Goal: Task Accomplishment & Management: Use online tool/utility

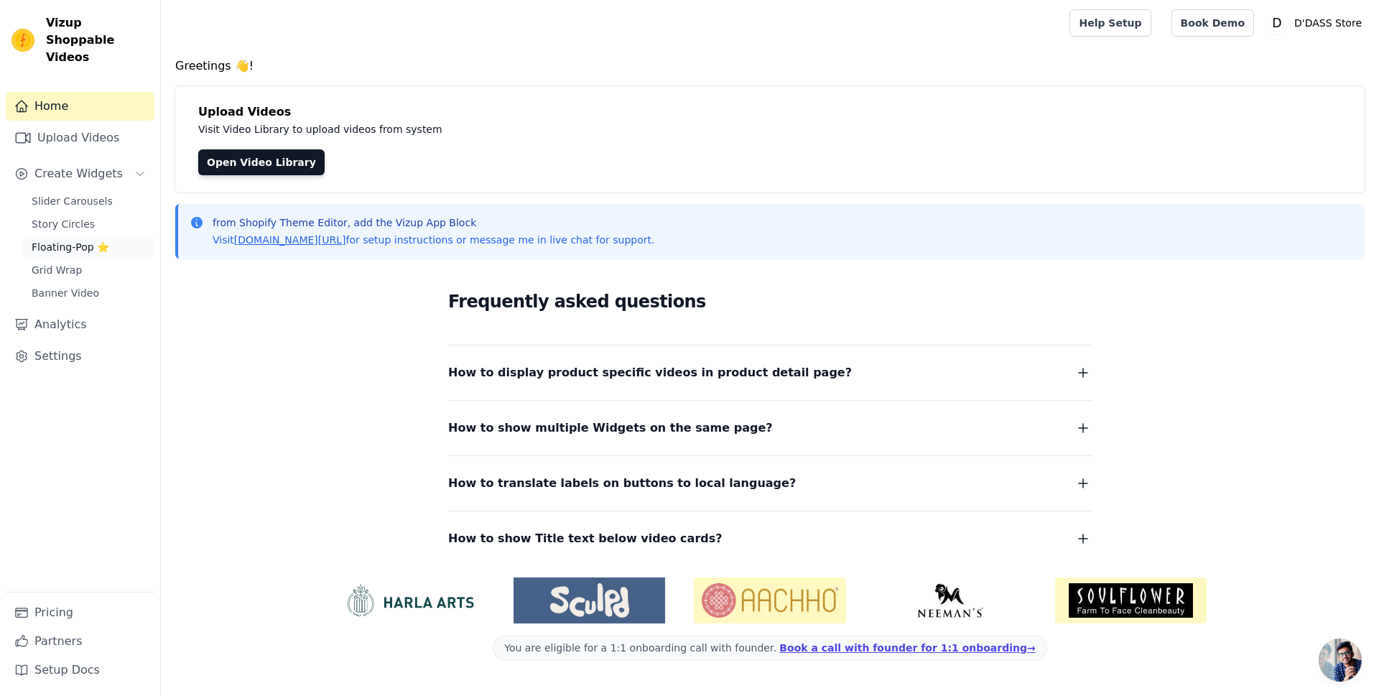
click at [65, 240] on span "Floating-Pop ⭐" at bounding box center [71, 247] width 78 height 14
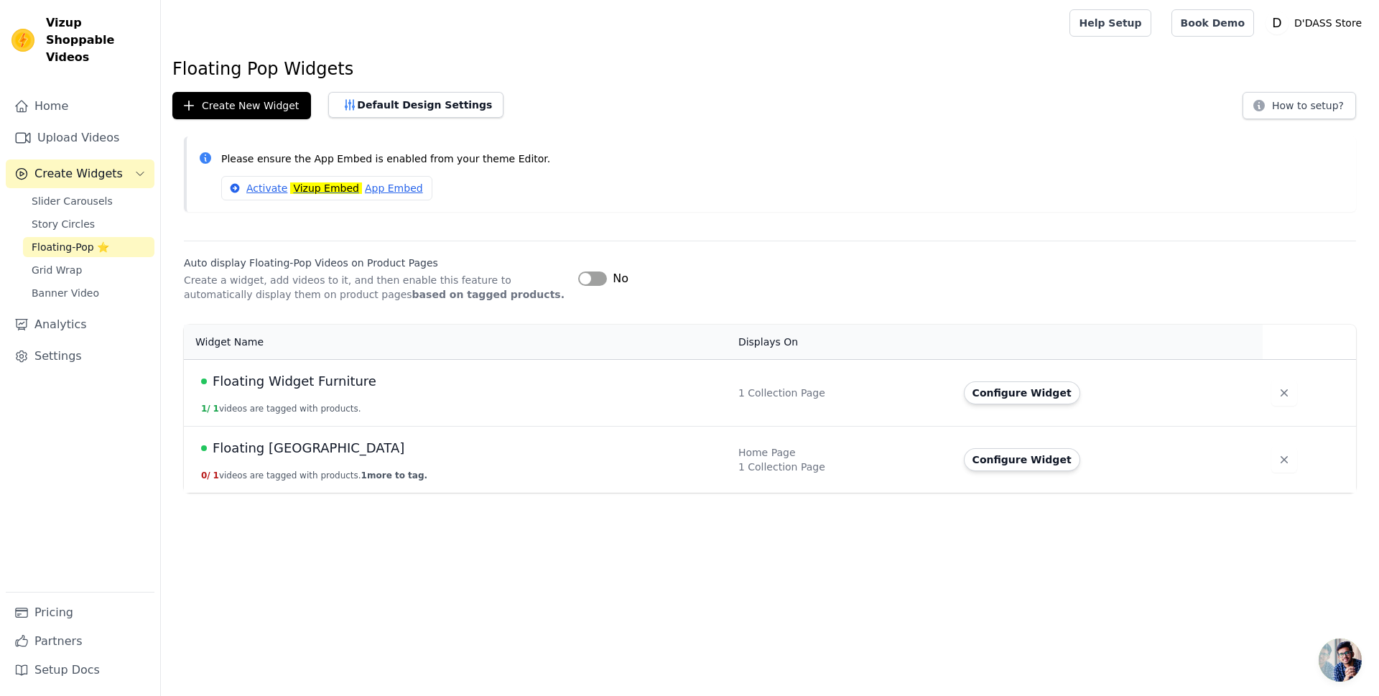
click at [288, 445] on span "Floating [GEOGRAPHIC_DATA]" at bounding box center [309, 448] width 192 height 20
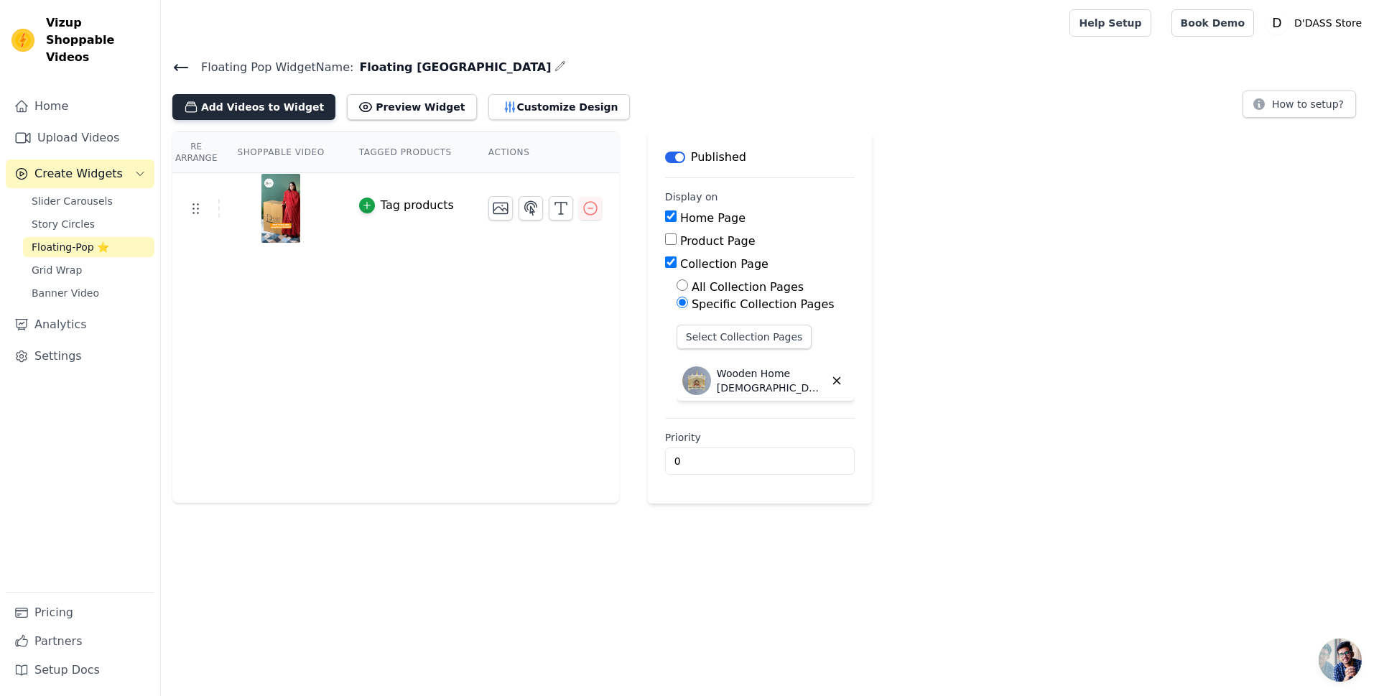
click at [239, 101] on button "Add Videos to Widget" at bounding box center [253, 107] width 163 height 26
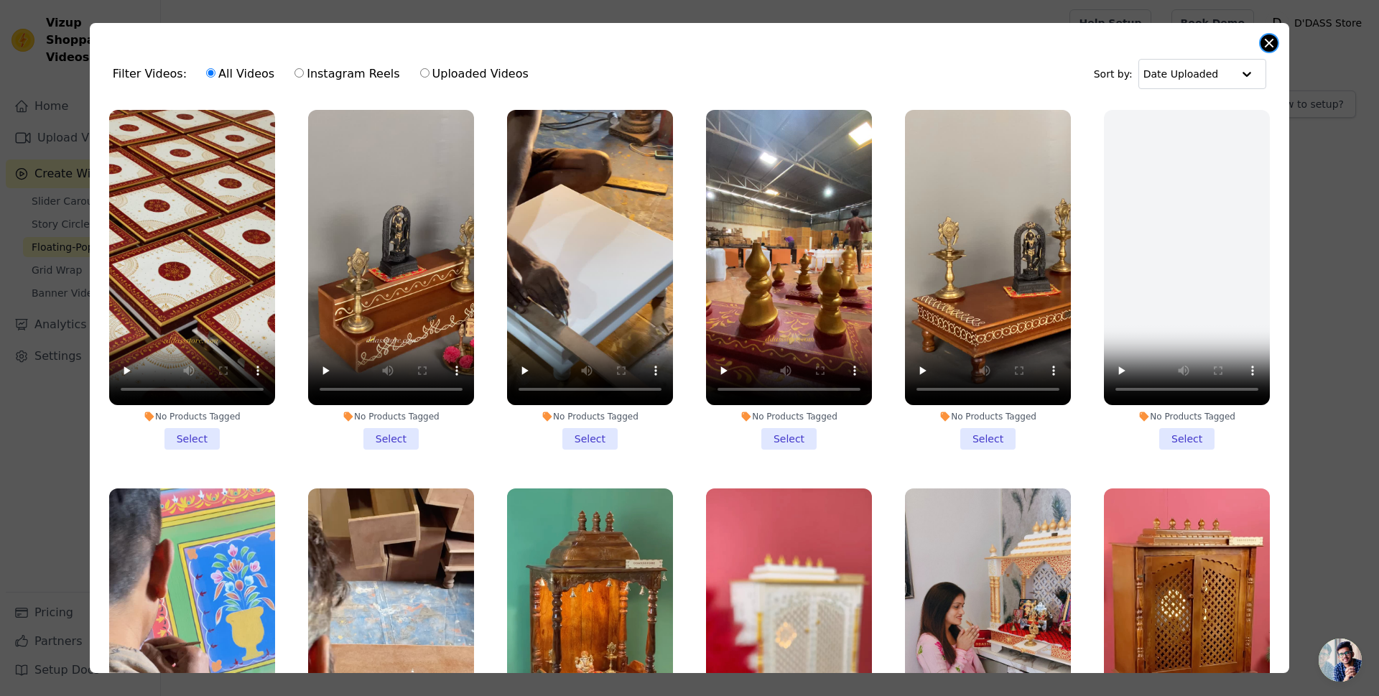
click at [1271, 44] on button "Close modal" at bounding box center [1268, 42] width 17 height 17
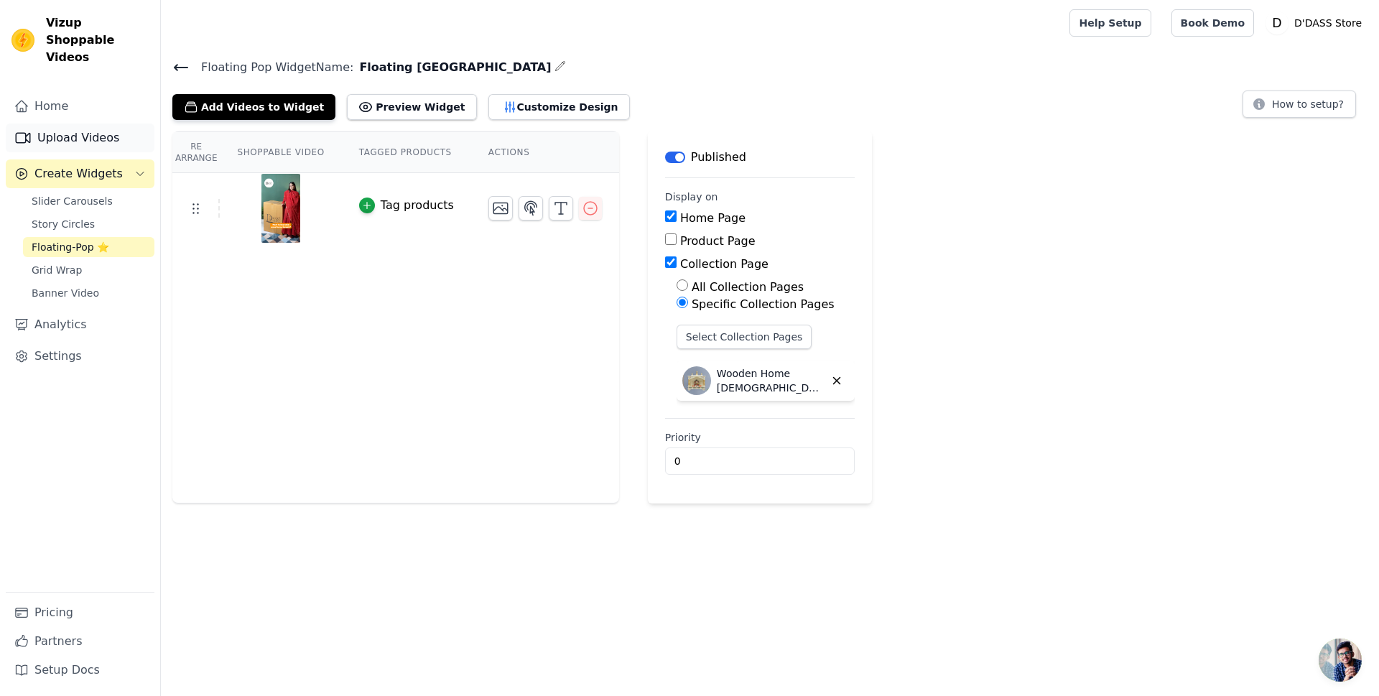
click at [85, 124] on link "Upload Videos" at bounding box center [80, 138] width 149 height 29
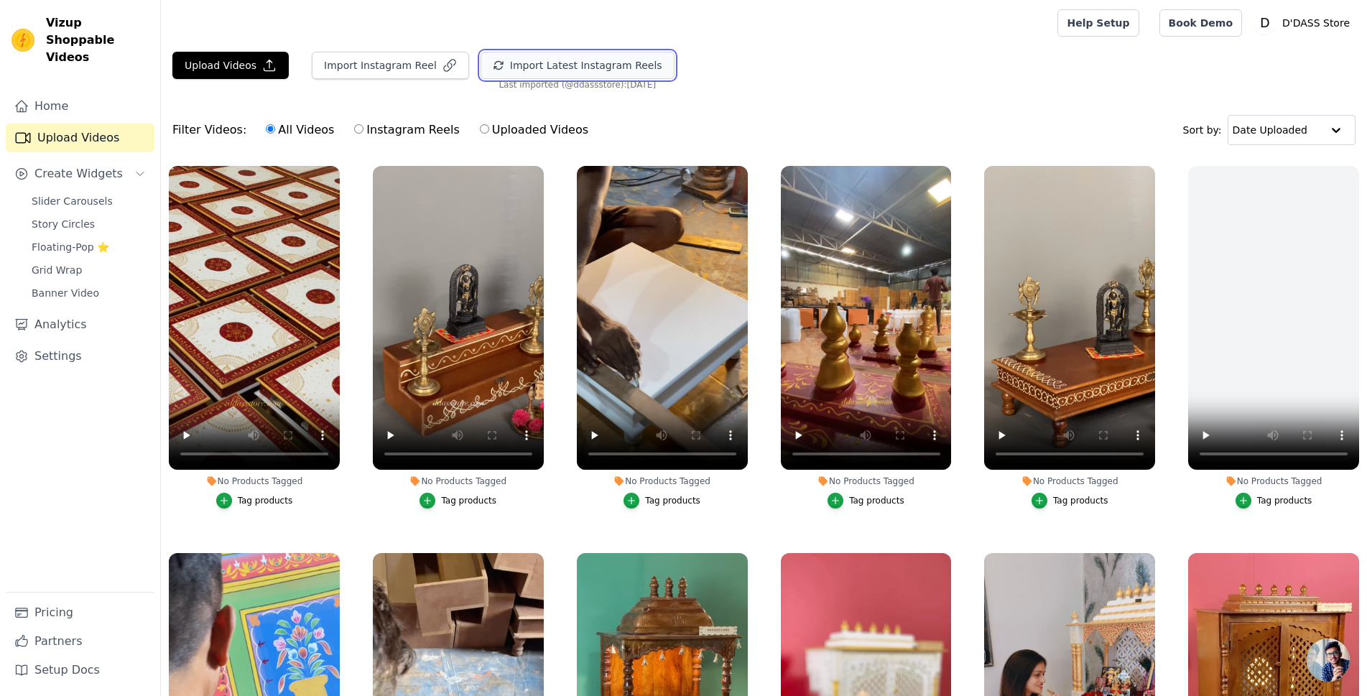
click at [529, 67] on button "Import Latest Instagram Reels" at bounding box center [577, 65] width 194 height 27
click at [66, 240] on span "Floating-Pop ⭐" at bounding box center [71, 247] width 78 height 14
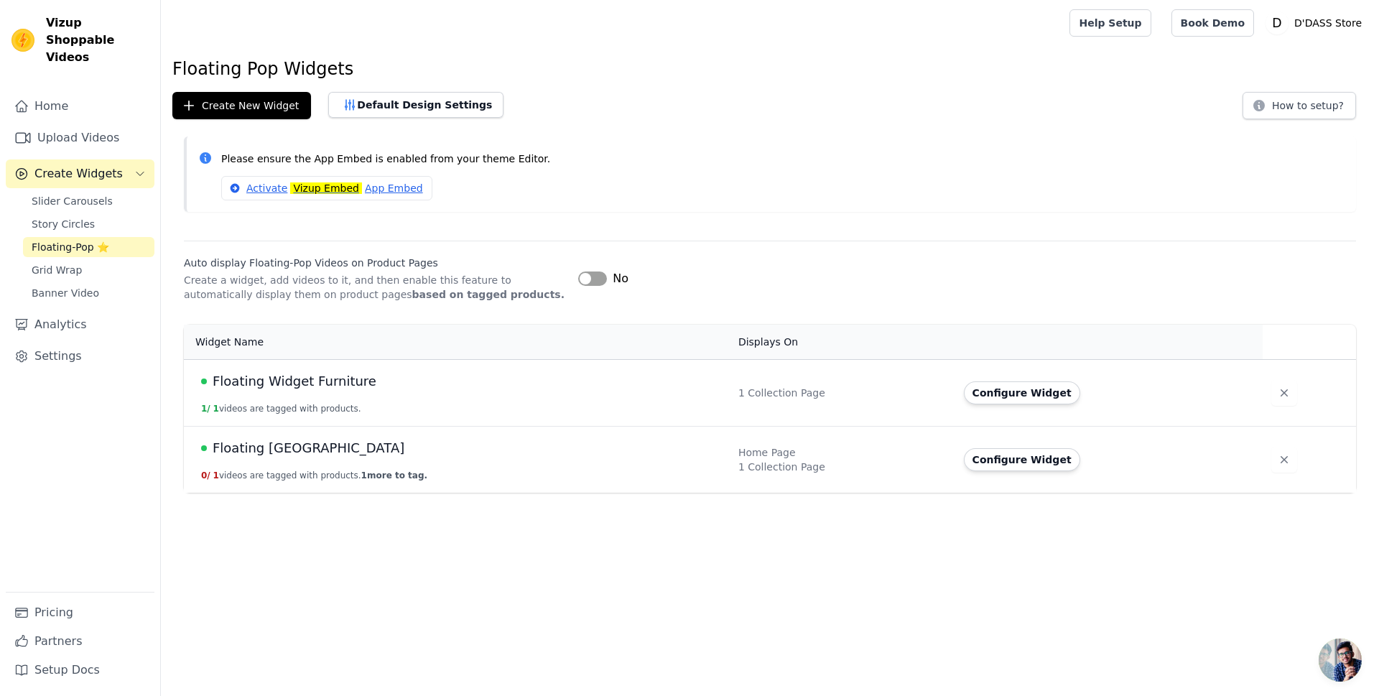
click at [292, 384] on span "Floating Widget Furniture" at bounding box center [295, 381] width 164 height 20
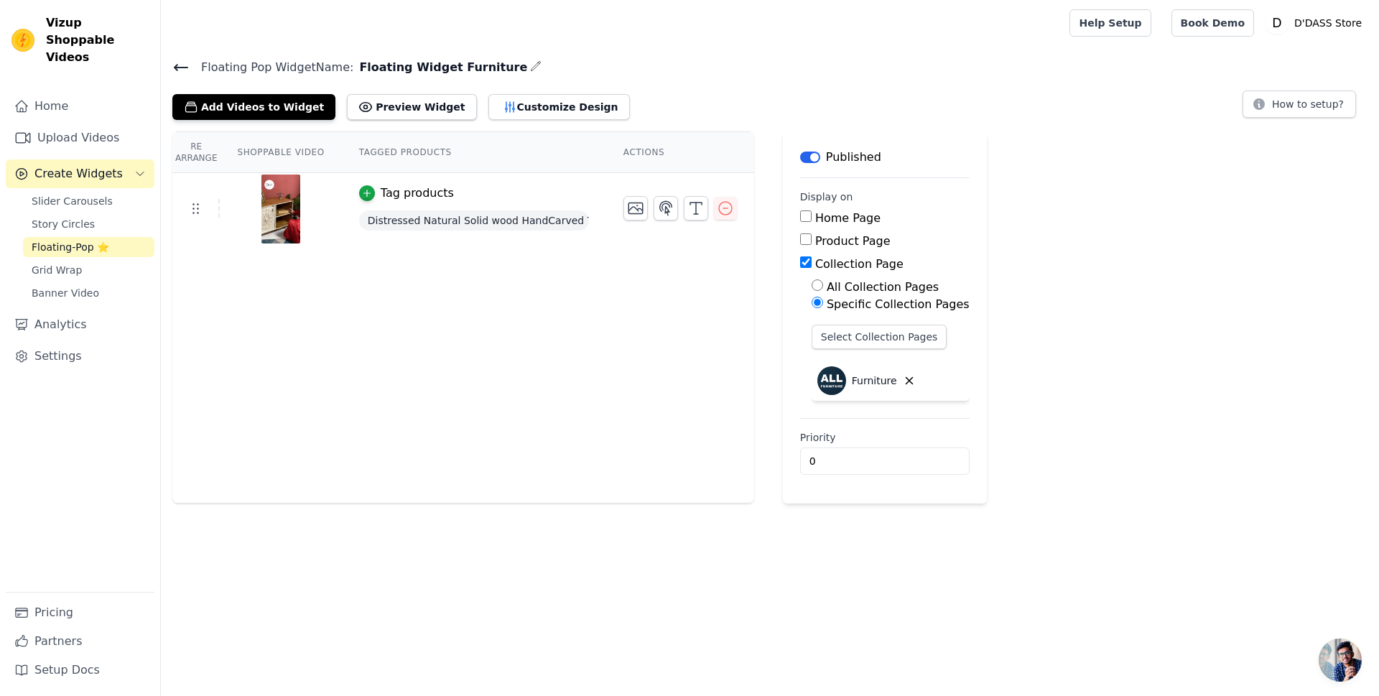
click at [175, 66] on icon at bounding box center [181, 68] width 13 height 6
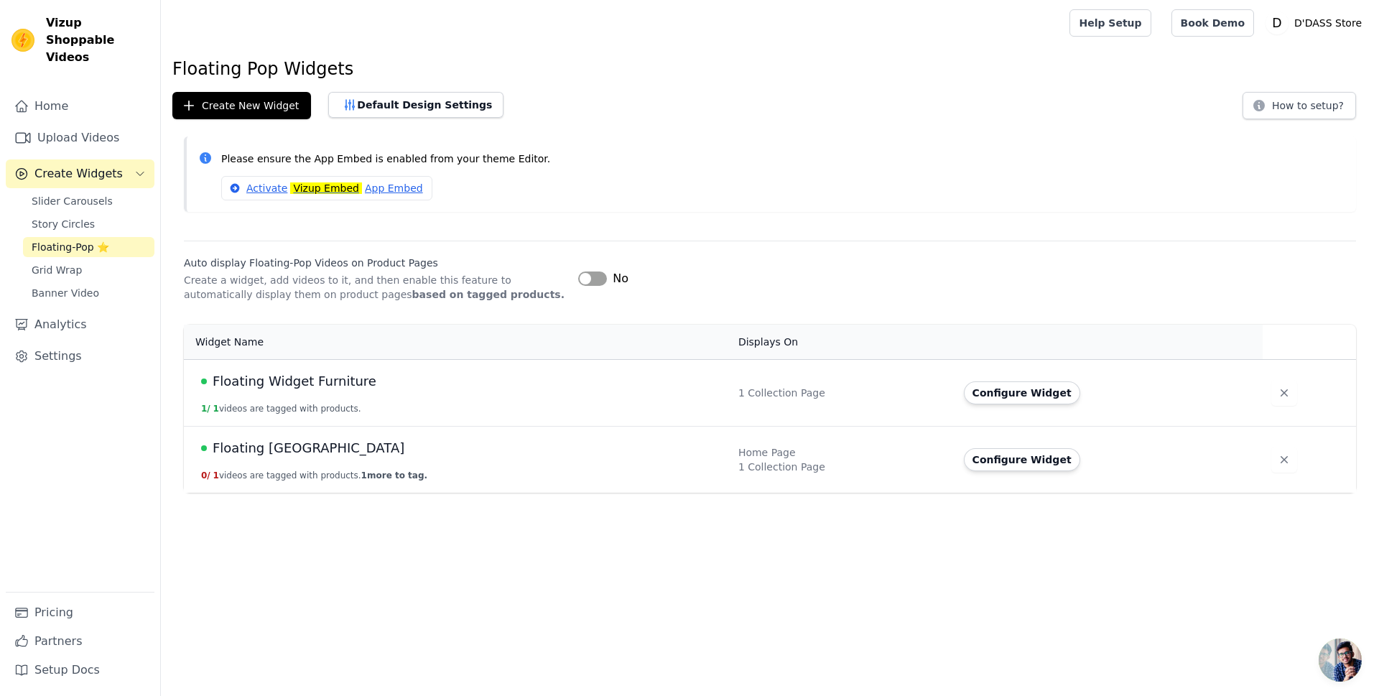
click at [322, 447] on span "Floating [GEOGRAPHIC_DATA]" at bounding box center [309, 448] width 192 height 20
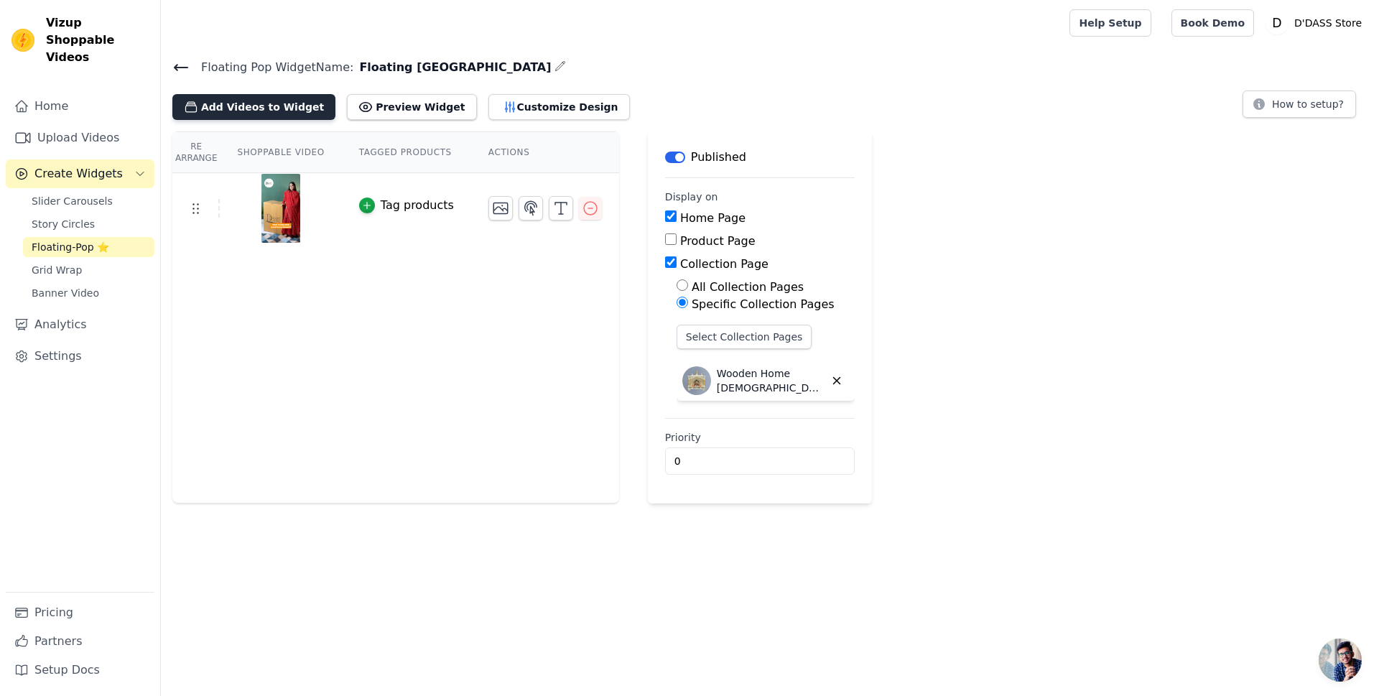
click at [248, 104] on button "Add Videos to Widget" at bounding box center [253, 107] width 163 height 26
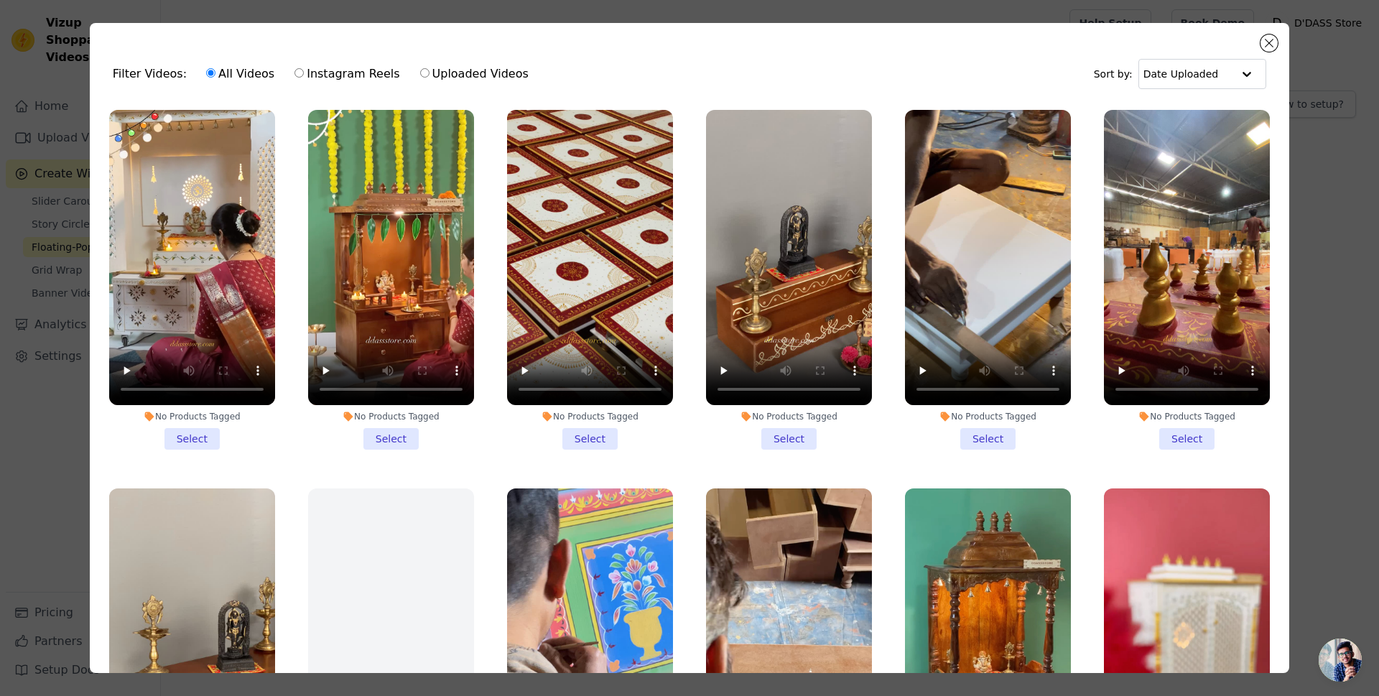
click at [198, 431] on li "No Products Tagged Select" at bounding box center [192, 280] width 166 height 340
click at [0, 0] on input "No Products Tagged Select" at bounding box center [0, 0] width 0 height 0
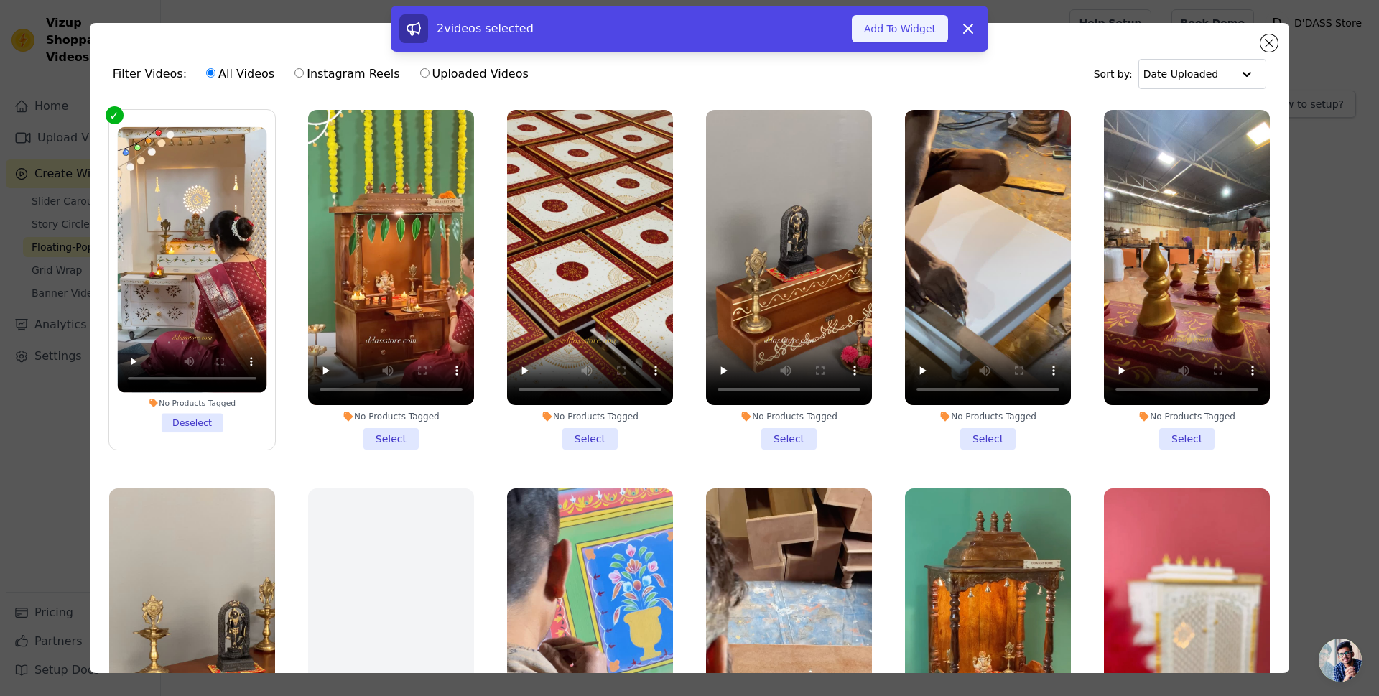
click at [918, 32] on button "Add To Widget" at bounding box center [900, 28] width 96 height 27
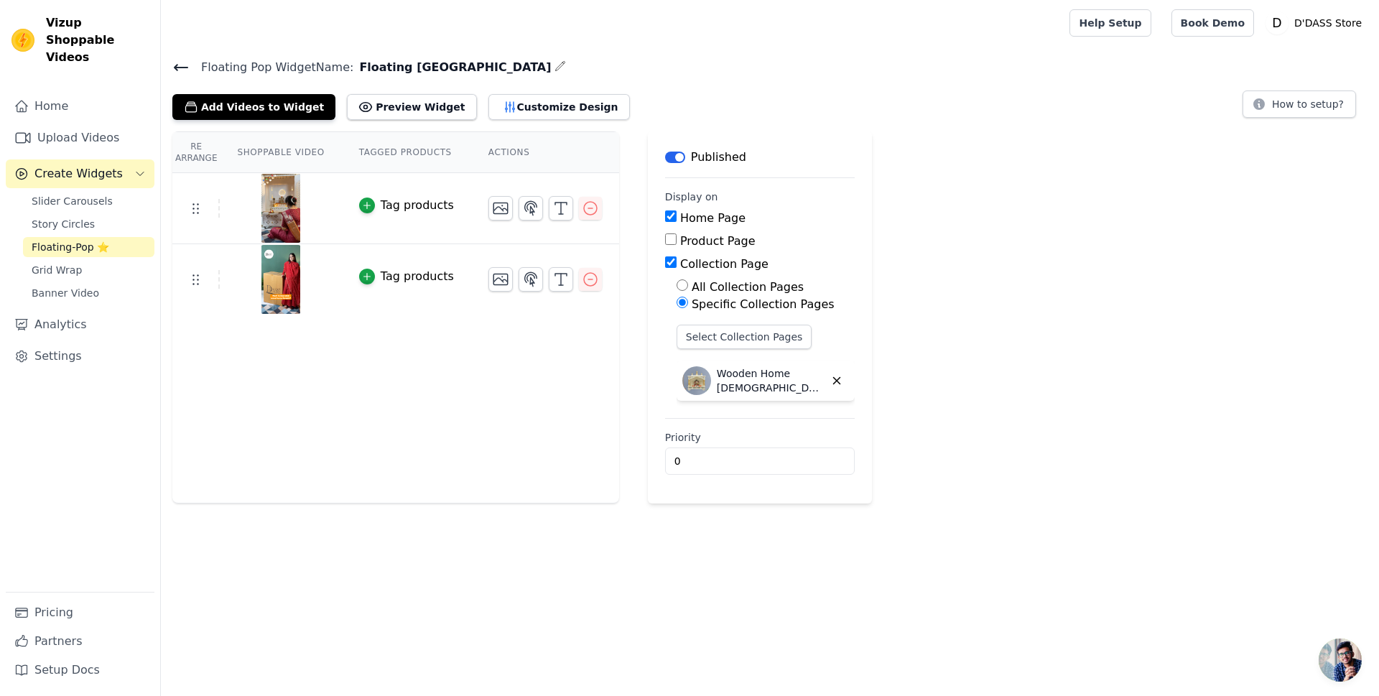
click at [180, 65] on icon at bounding box center [180, 67] width 17 height 17
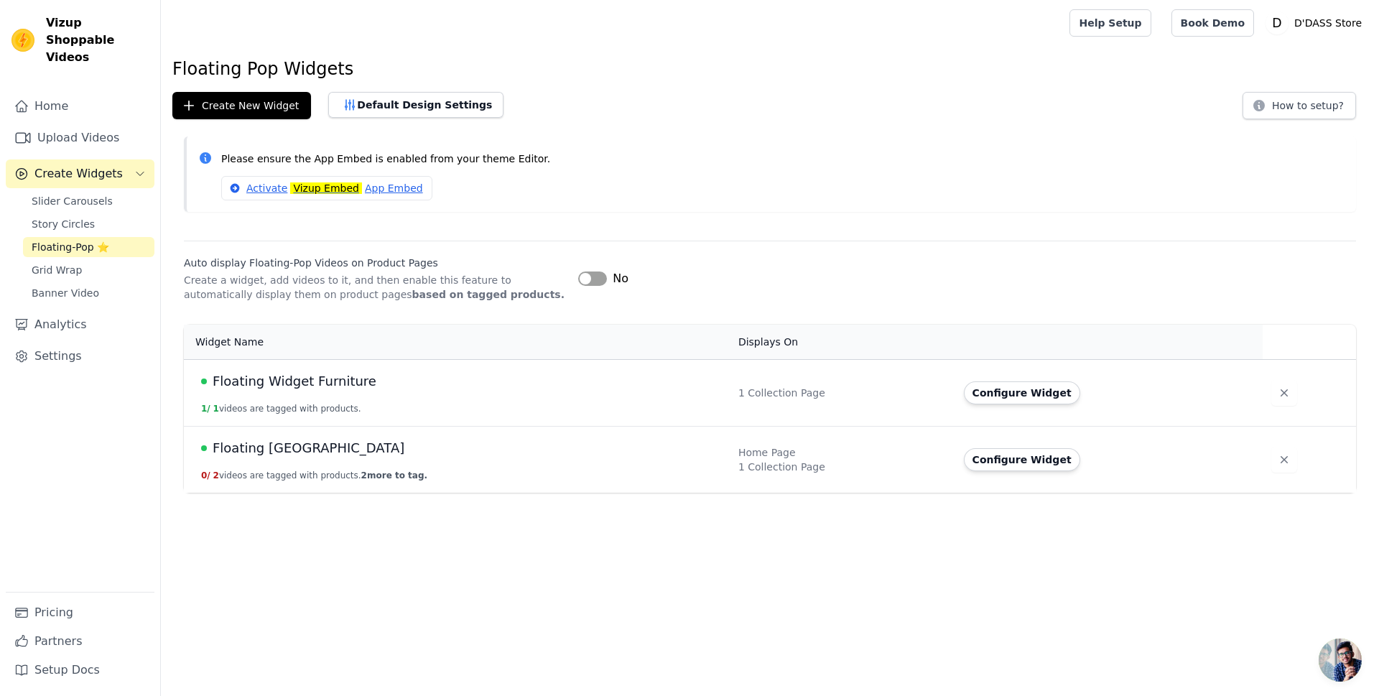
click at [281, 450] on span "Floating [GEOGRAPHIC_DATA]" at bounding box center [309, 448] width 192 height 20
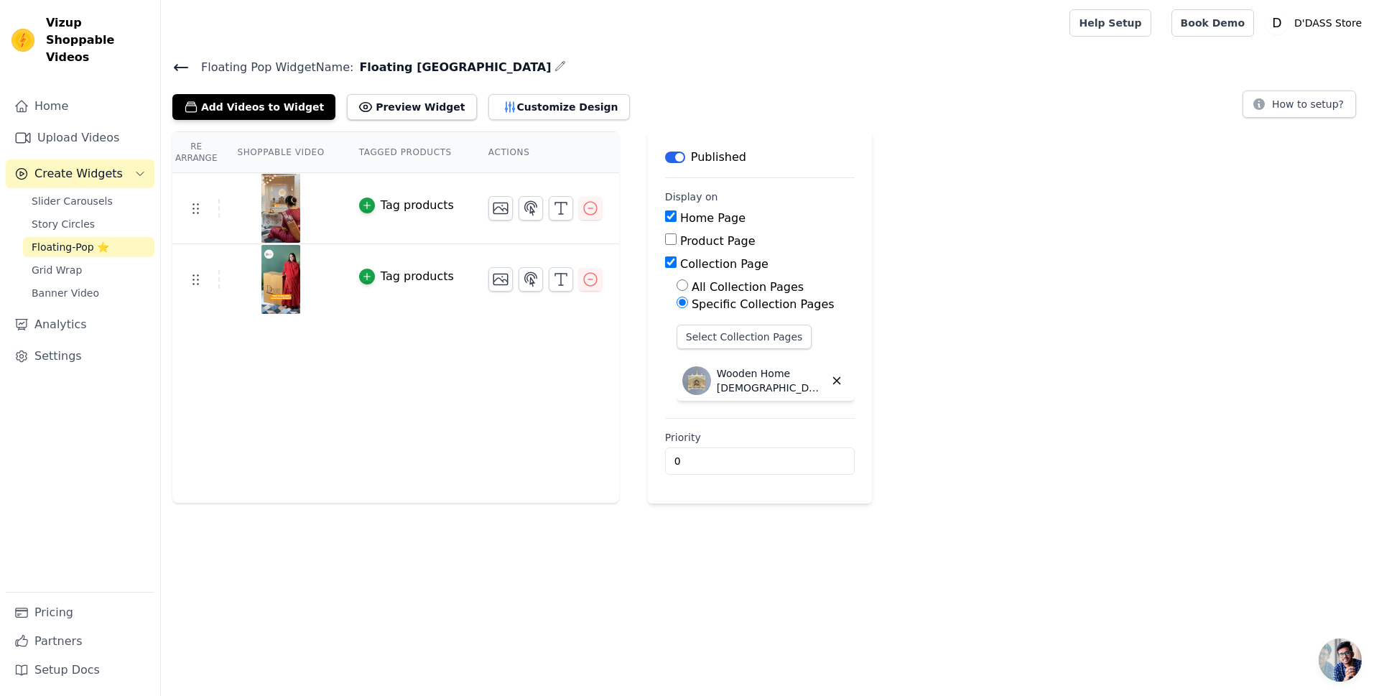
click at [177, 68] on icon at bounding box center [181, 68] width 13 height 6
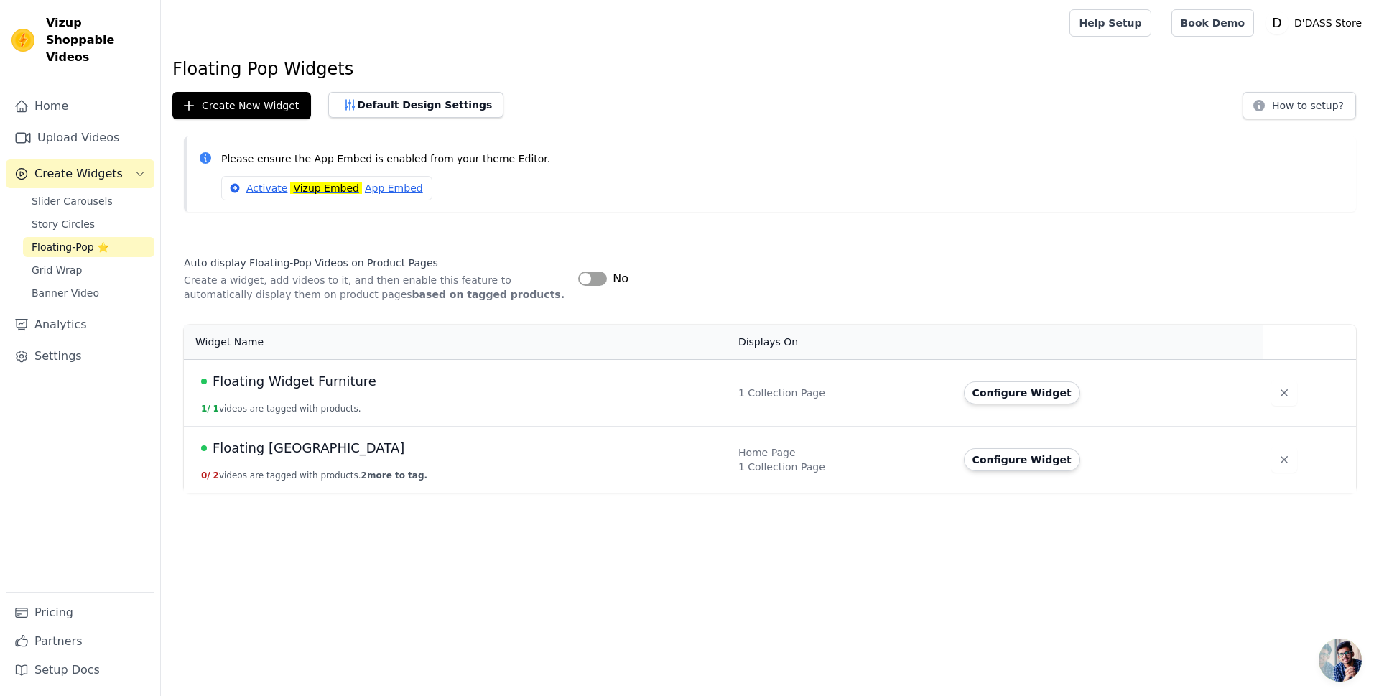
click at [302, 378] on span "Floating Widget Furniture" at bounding box center [295, 381] width 164 height 20
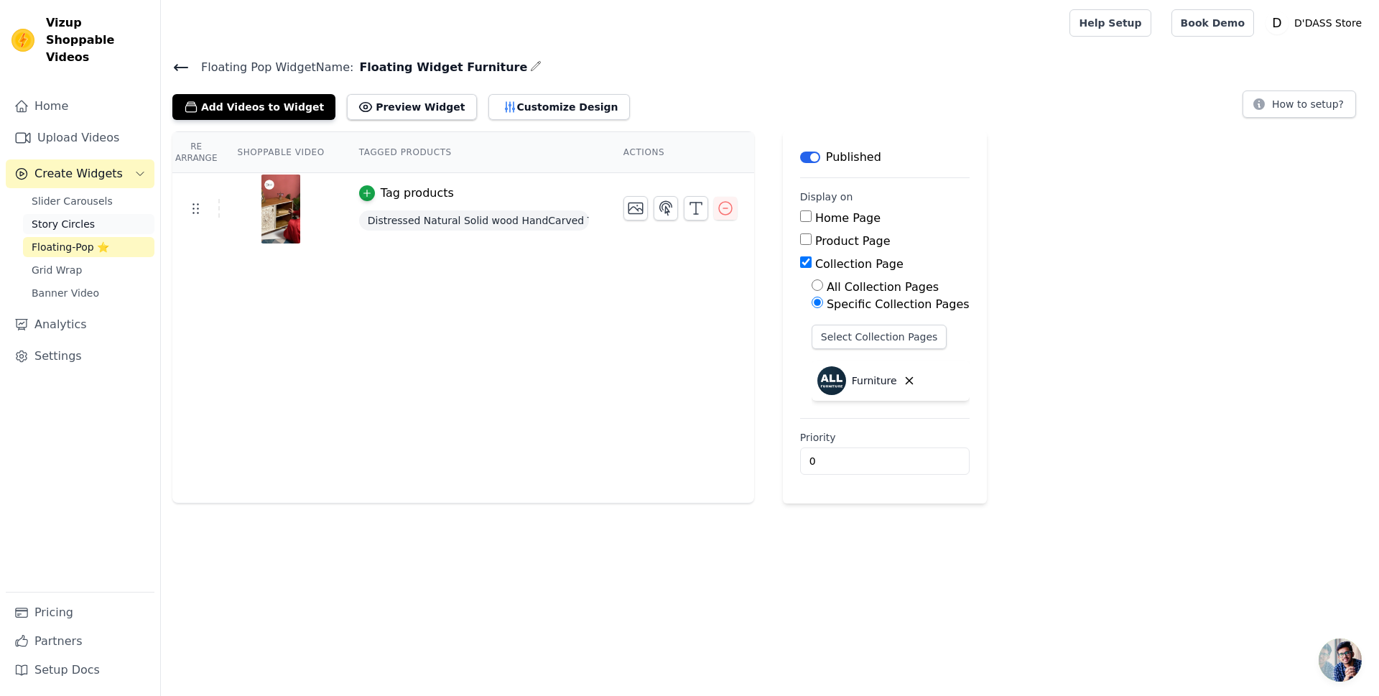
click at [69, 217] on span "Story Circles" at bounding box center [63, 224] width 63 height 14
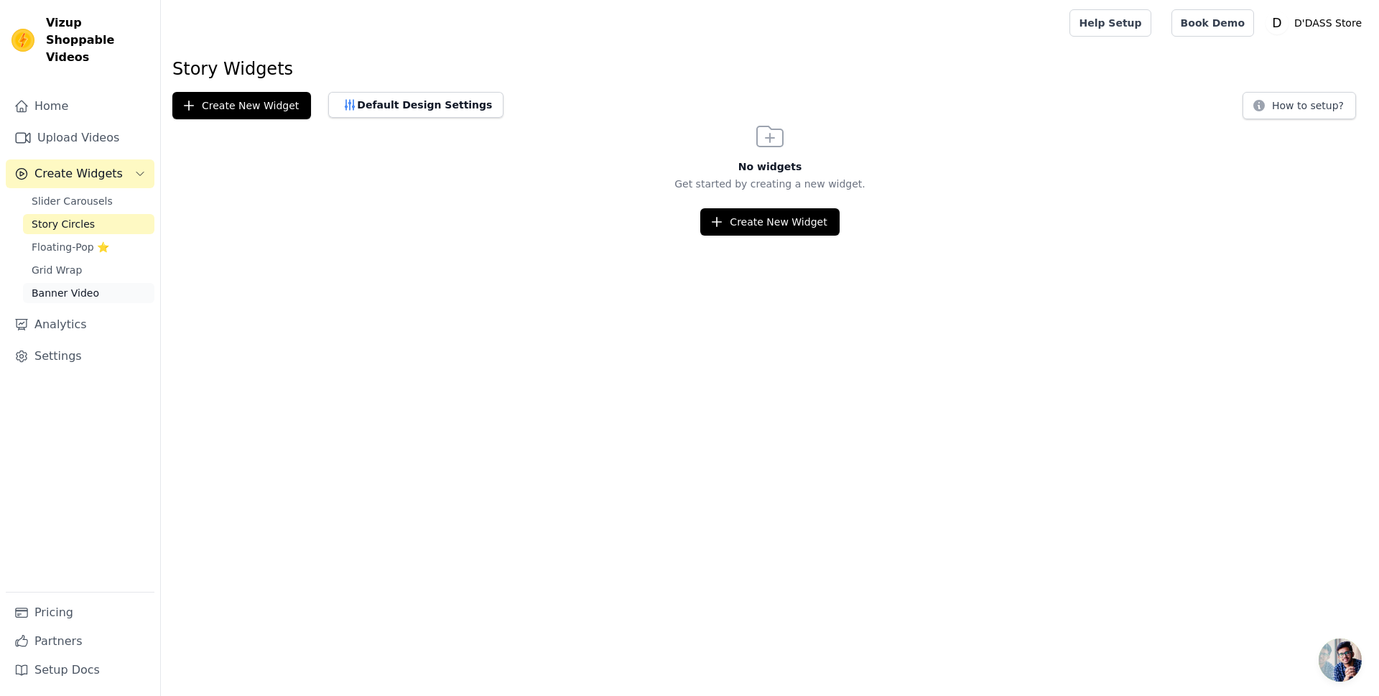
click at [65, 286] on span "Banner Video" at bounding box center [66, 293] width 68 height 14
